Goal: Task Accomplishment & Management: Manage account settings

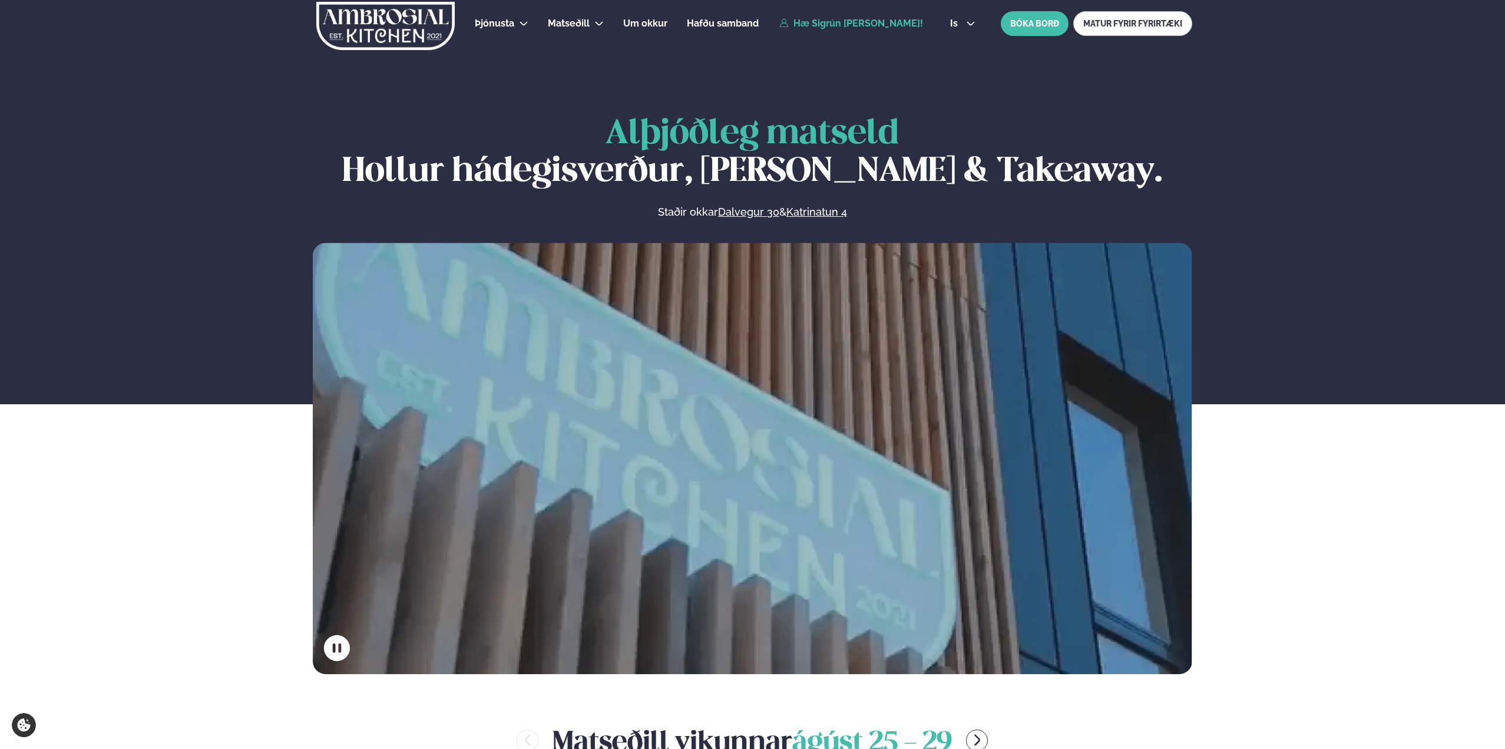
click at [867, 24] on link "Hæ Sigrún [PERSON_NAME]!" at bounding box center [851, 23] width 144 height 11
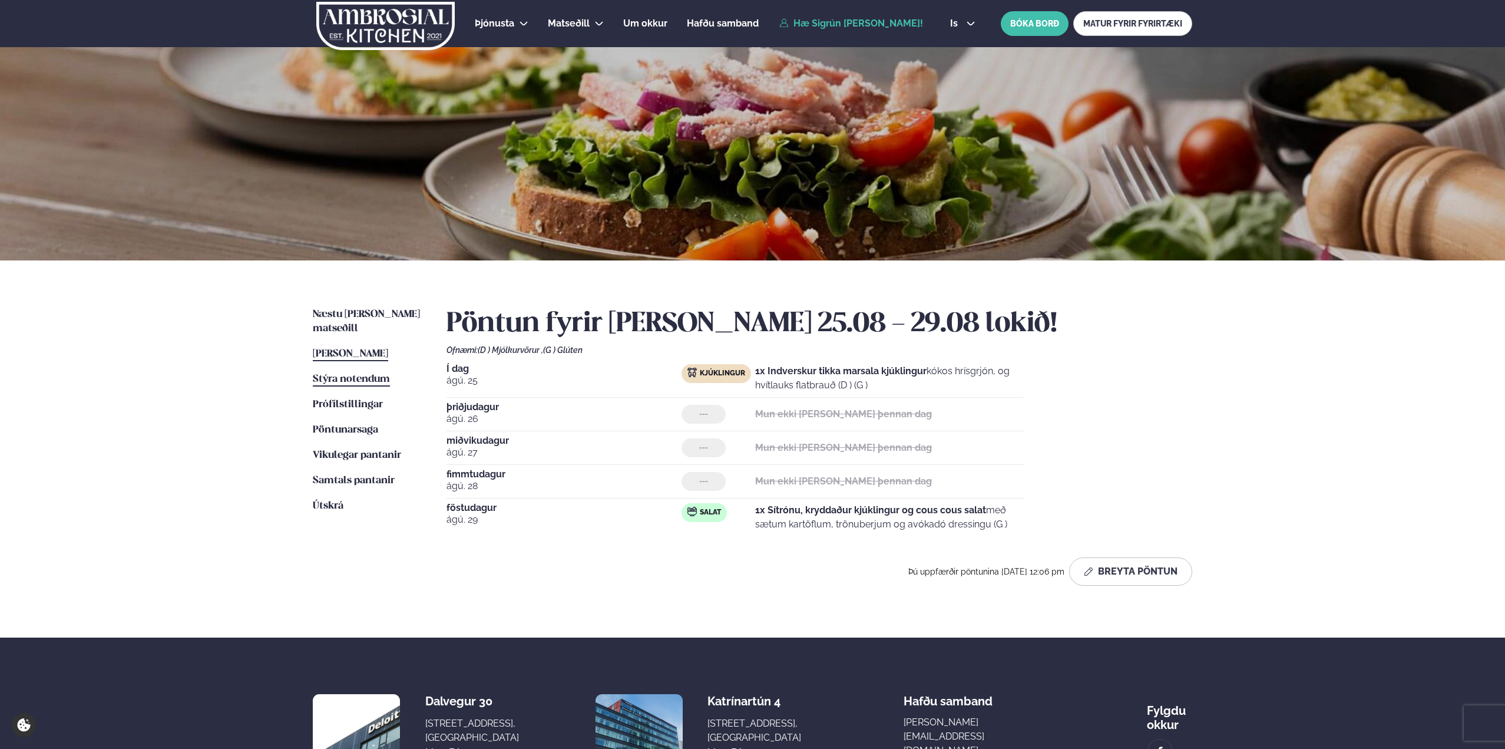
click at [368, 372] on link "Stýra notendum Notendur" at bounding box center [351, 379] width 77 height 14
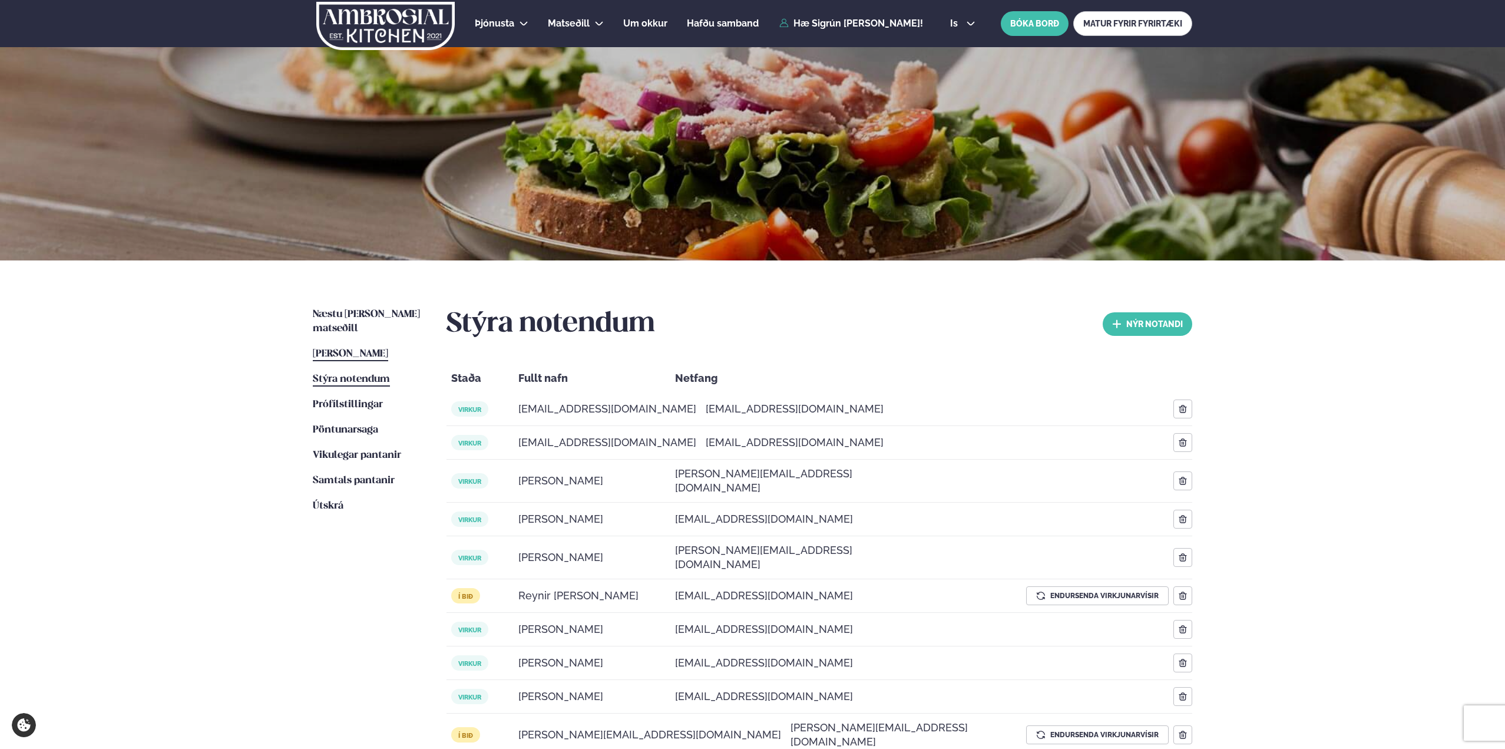
click at [370, 349] on span "[PERSON_NAME]" at bounding box center [350, 354] width 75 height 10
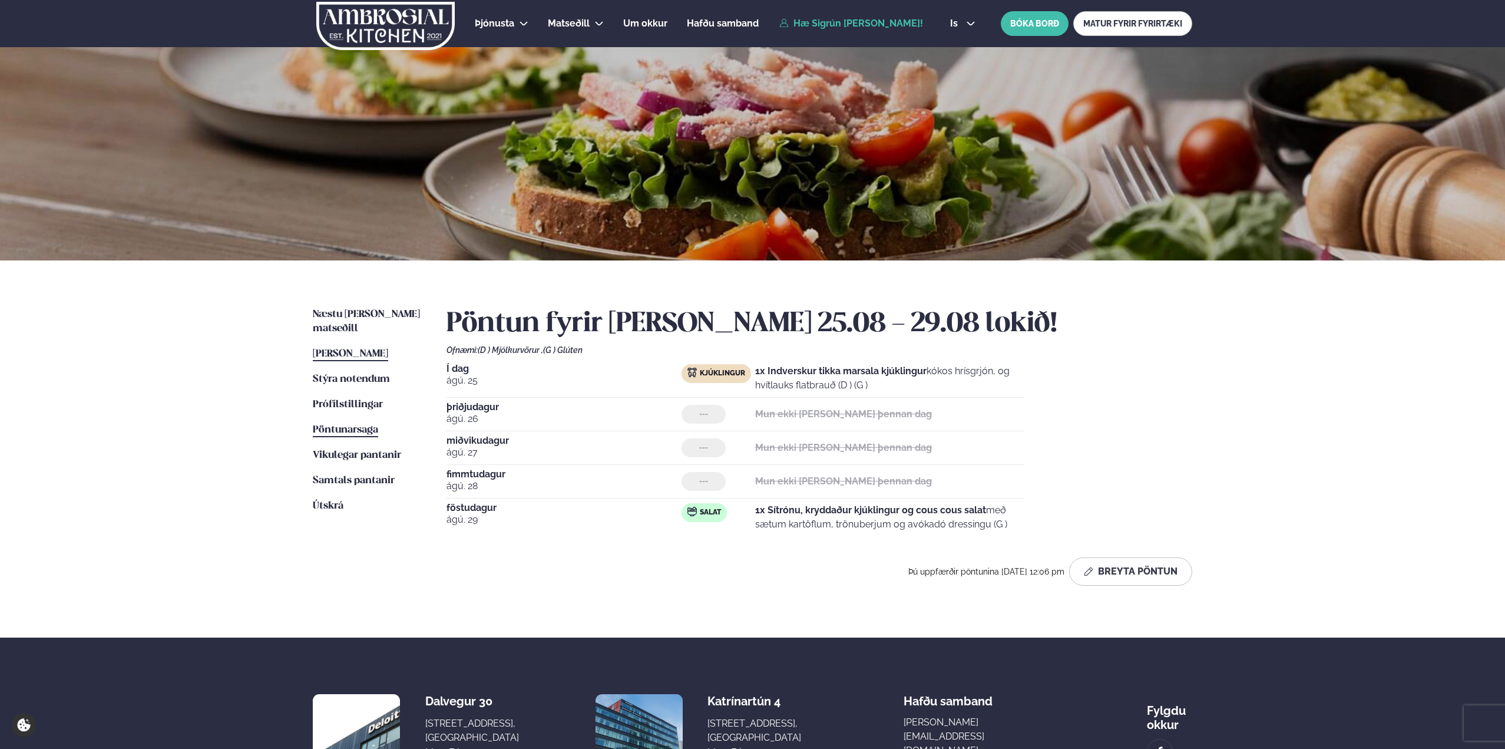
click at [352, 425] on span "Pöntunarsaga" at bounding box center [345, 430] width 65 height 10
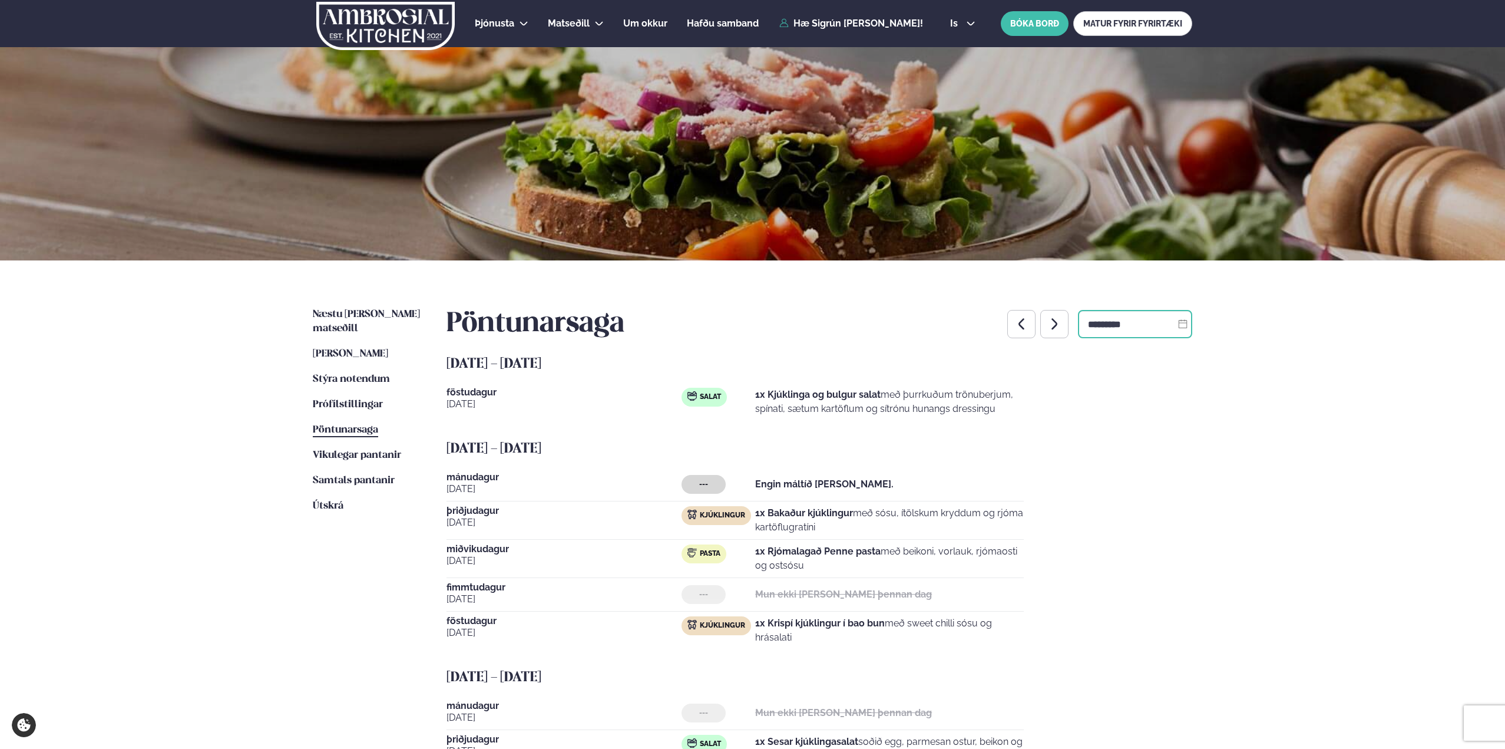
click at [1119, 322] on input "*********" at bounding box center [1135, 324] width 114 height 28
click at [350, 475] on span "Samtals pantanir" at bounding box center [354, 480] width 82 height 10
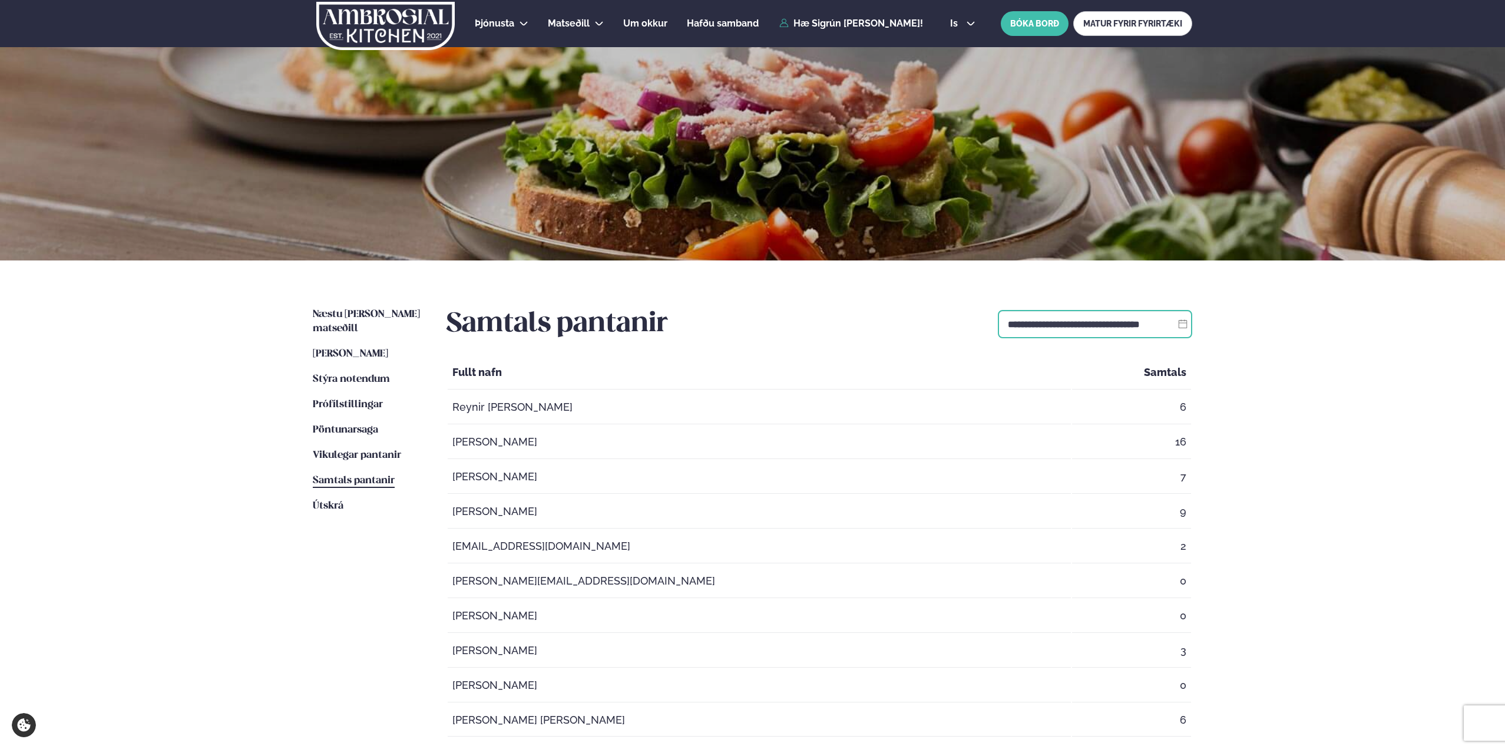
click at [1131, 330] on input "**********" at bounding box center [1095, 324] width 194 height 28
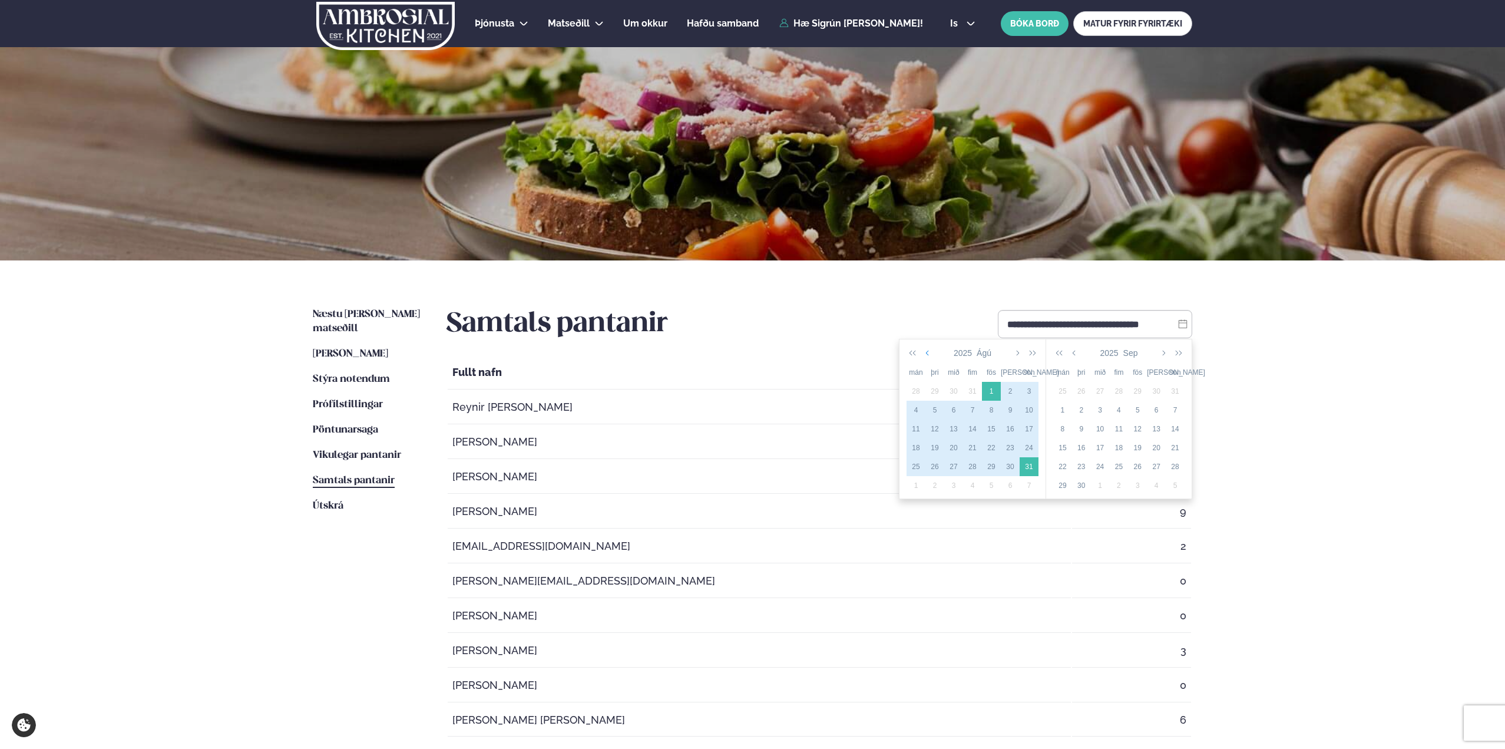
click at [926, 358] on button "button" at bounding box center [928, 353] width 11 height 20
click at [921, 449] on div "21" at bounding box center [916, 447] width 19 height 11
click at [1076, 351] on icon "button" at bounding box center [1075, 352] width 6 height 9
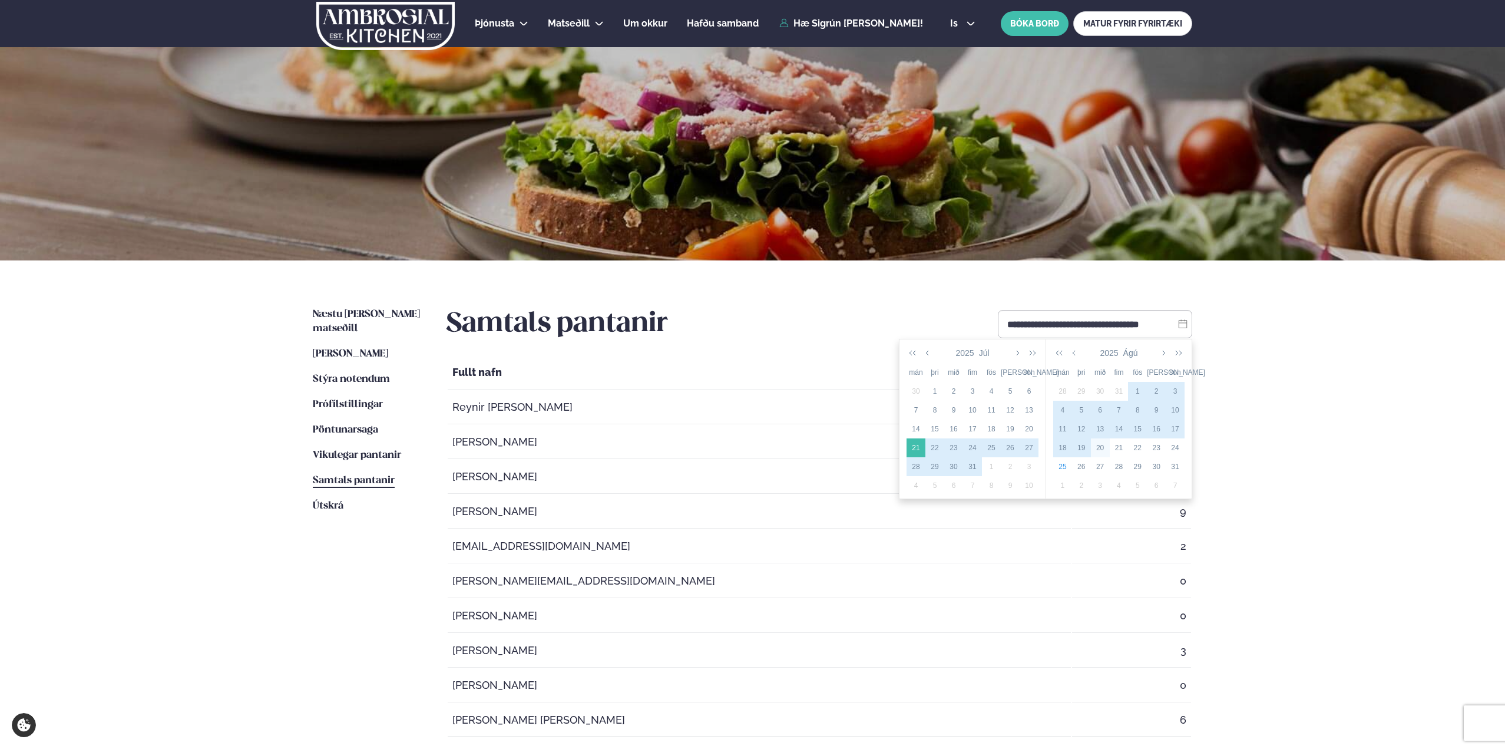
click at [1096, 449] on div "20" at bounding box center [1100, 447] width 19 height 11
type input "**********"
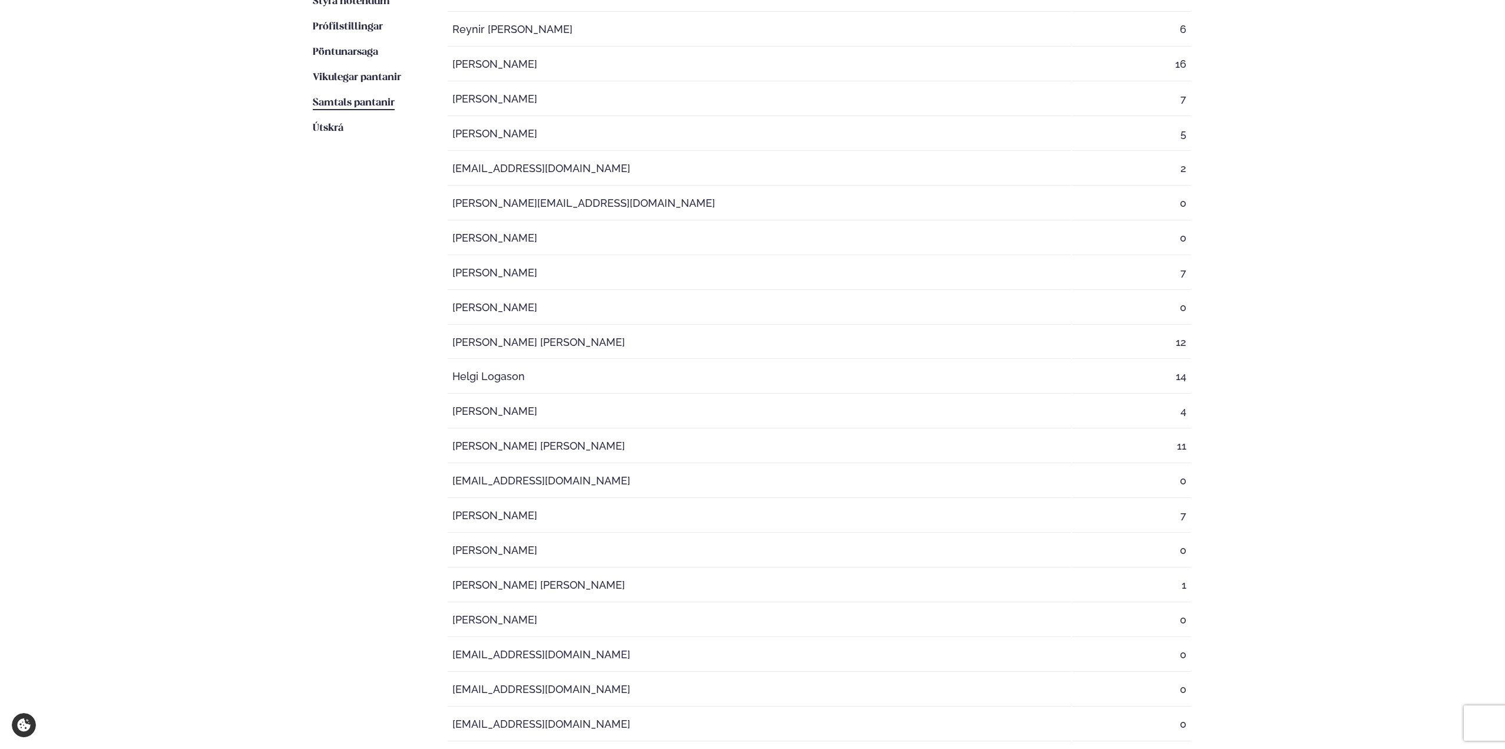
scroll to position [177, 0]
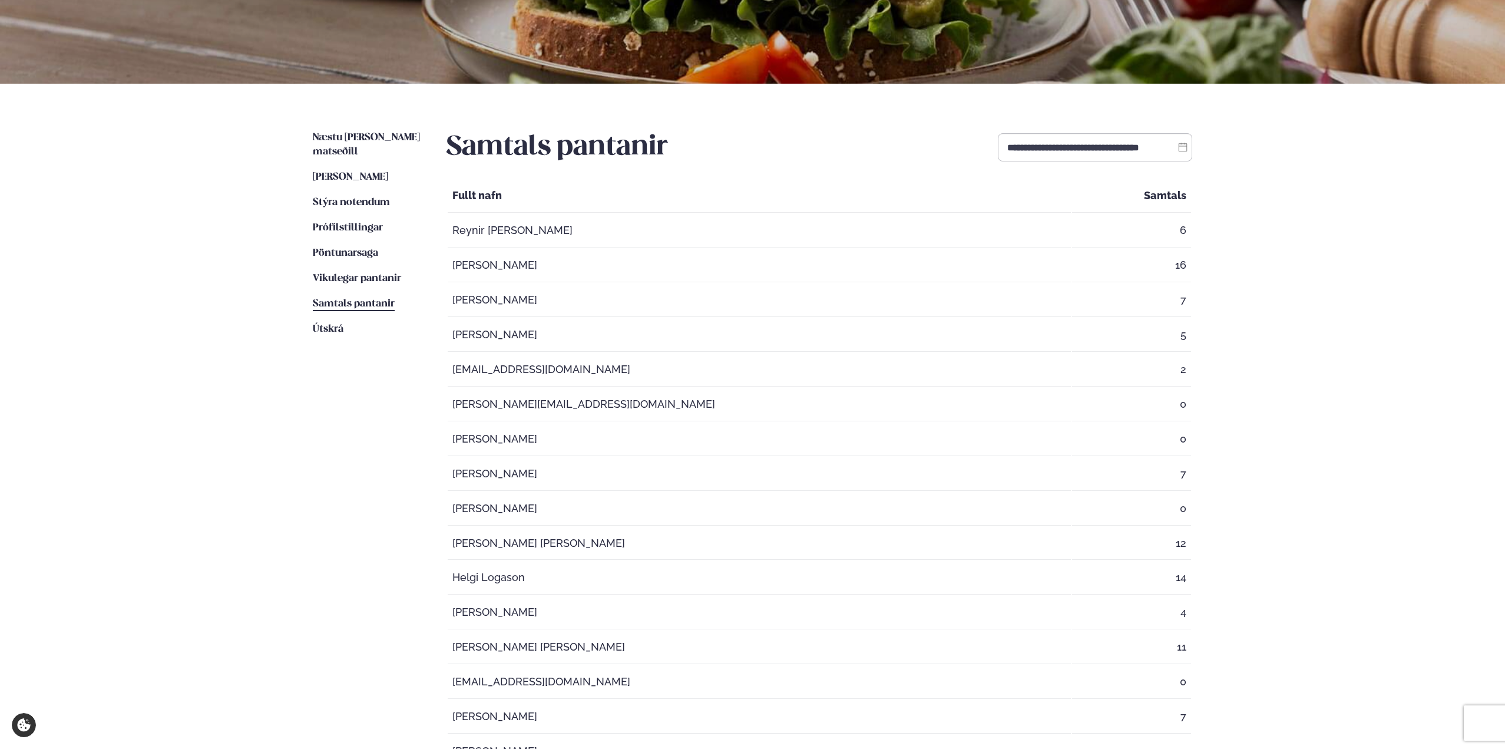
click at [491, 194] on th "Fullt nafn" at bounding box center [759, 196] width 623 height 34
drag, startPoint x: 513, startPoint y: 194, endPoint x: 638, endPoint y: 326, distance: 181.2
click at [638, 326] on td "[PERSON_NAME]" at bounding box center [759, 335] width 623 height 34
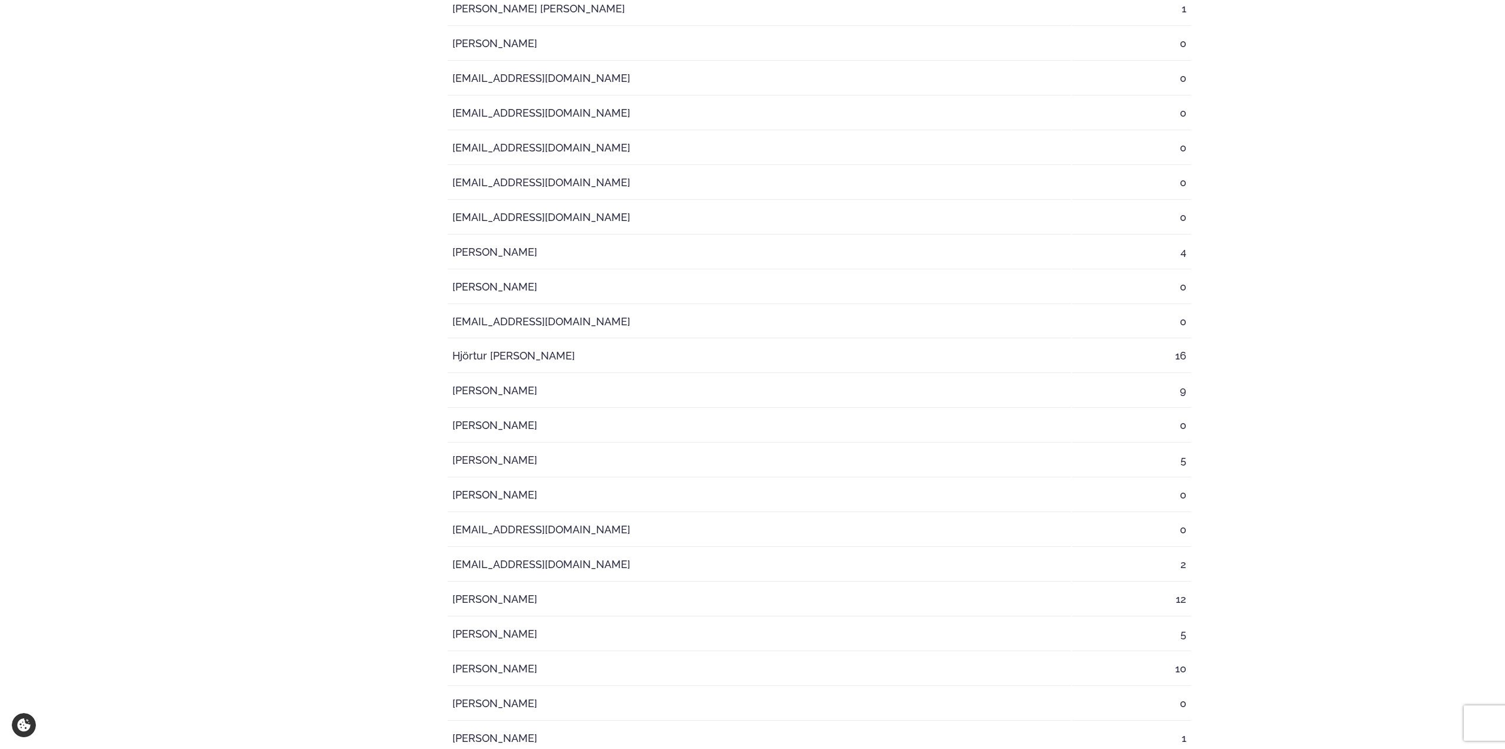
scroll to position [1119, 0]
